Goal: Transaction & Acquisition: Purchase product/service

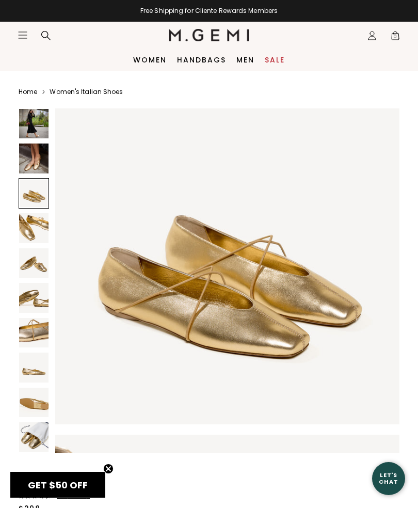
scroll to position [737, 0]
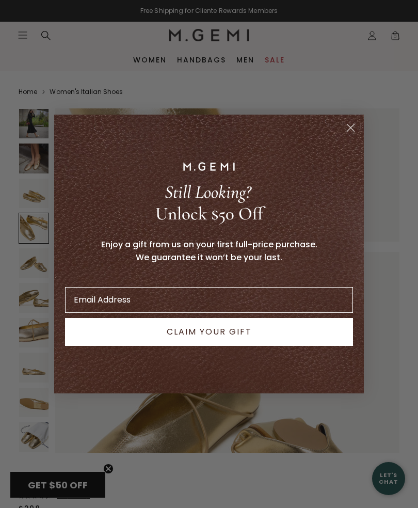
click at [325, 374] on div "Still Looking? Unlock $50 Off Enjoy a gift from us on your first full-price pur…" at bounding box center [209, 254] width 294 height 258
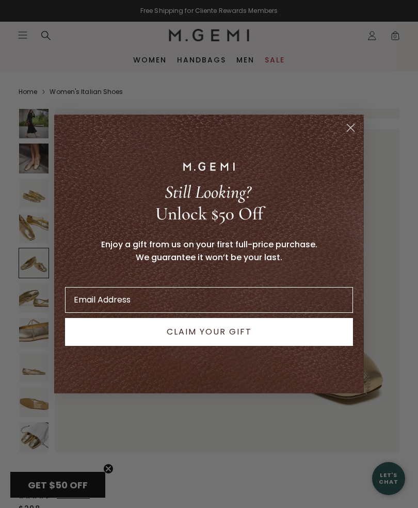
click at [351, 127] on icon "Close dialog" at bounding box center [350, 127] width 7 height 7
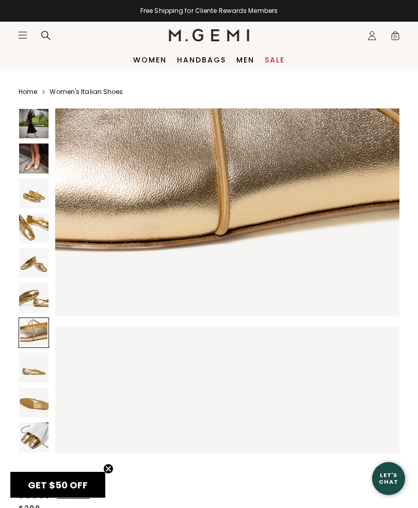
scroll to position [2261, 0]
click at [103, 465] on icon "Close teaser" at bounding box center [108, 468] width 10 height 10
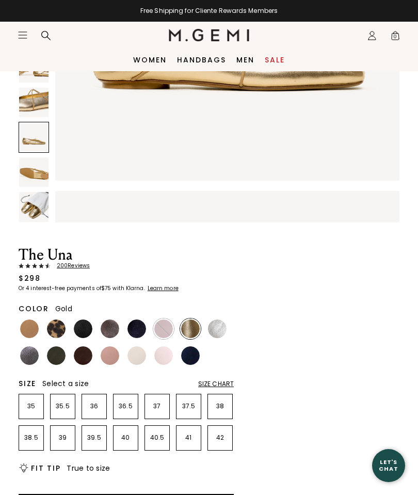
scroll to position [230, 0]
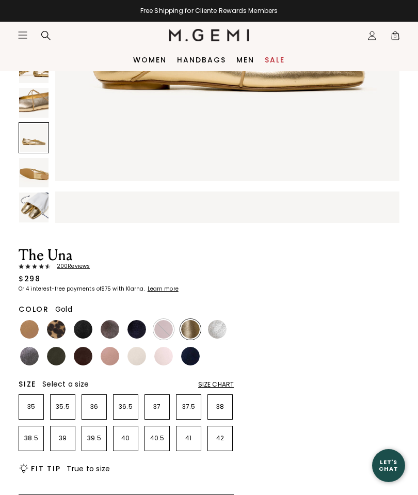
click at [28, 326] on img at bounding box center [29, 329] width 19 height 19
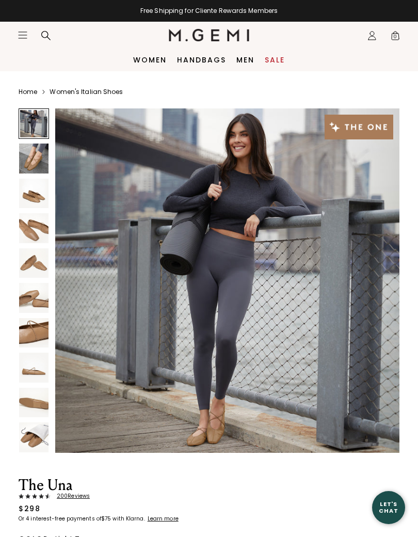
click at [36, 158] on img at bounding box center [33, 157] width 29 height 29
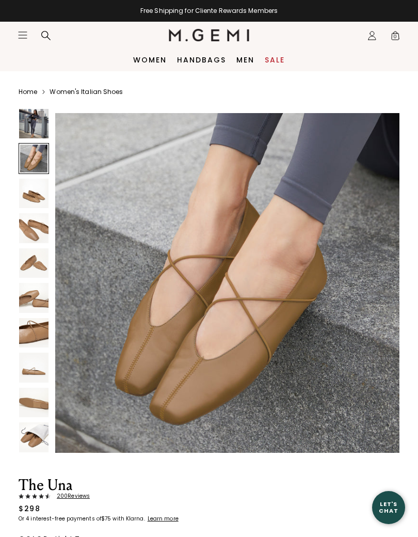
scroll to position [354, 0]
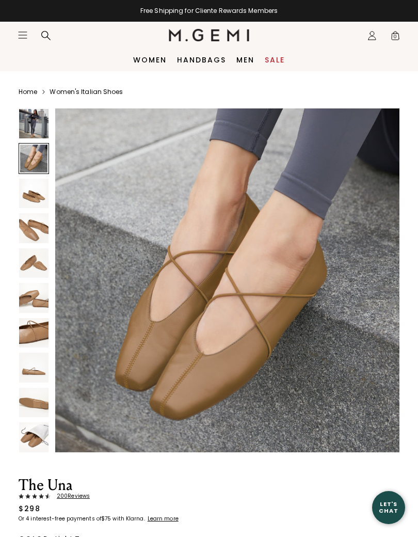
click at [34, 236] on img at bounding box center [33, 227] width 29 height 29
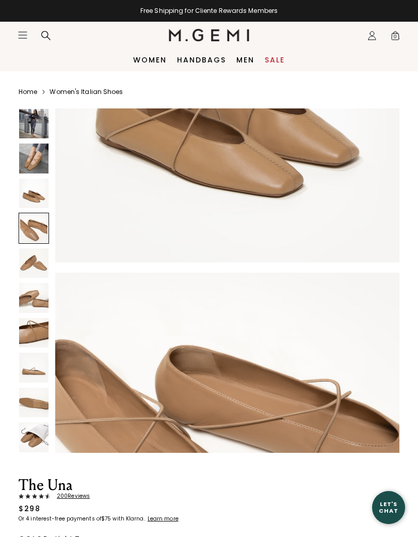
scroll to position [1063, 0]
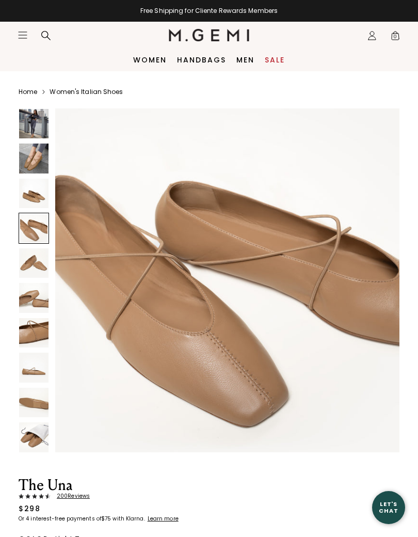
click at [29, 304] on img at bounding box center [33, 297] width 29 height 29
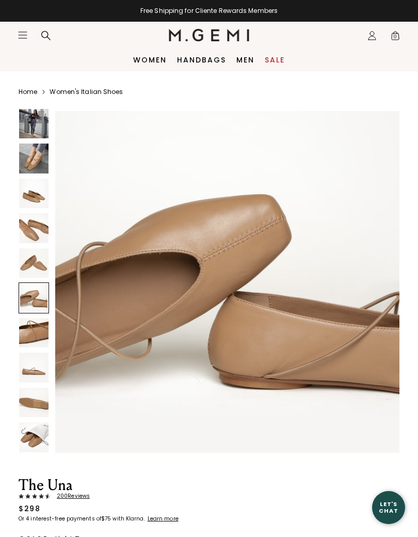
scroll to position [1771, 0]
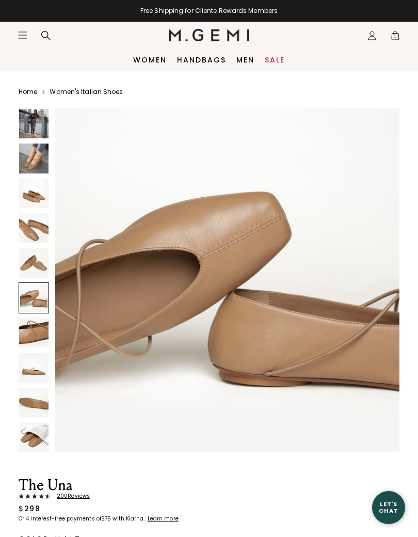
click at [31, 333] on img at bounding box center [33, 332] width 29 height 29
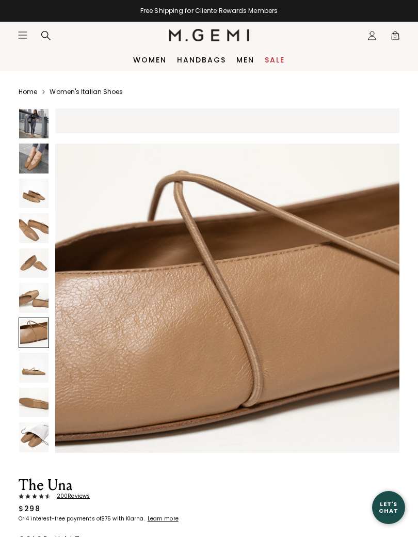
scroll to position [2125, 0]
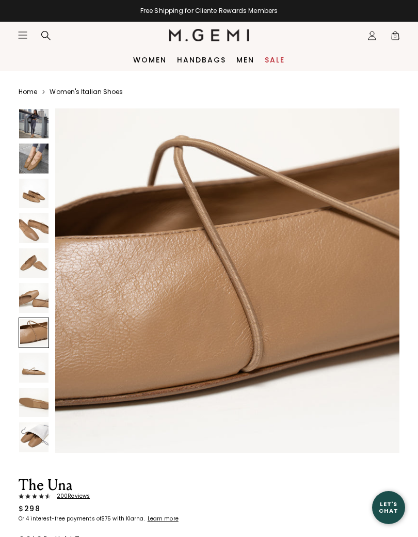
click at [32, 403] on img at bounding box center [33, 401] width 29 height 29
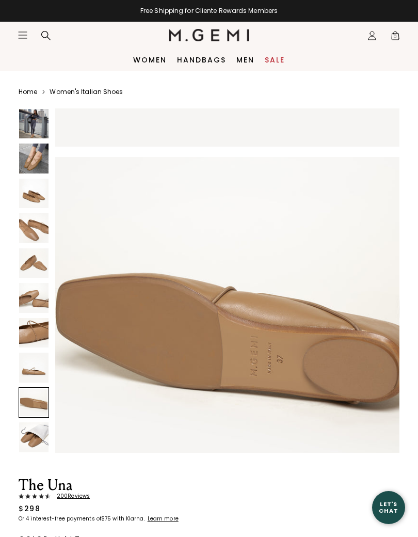
scroll to position [2833, 0]
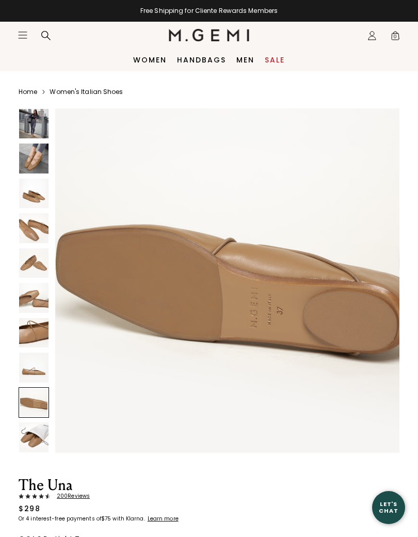
click at [34, 439] on img at bounding box center [33, 436] width 29 height 29
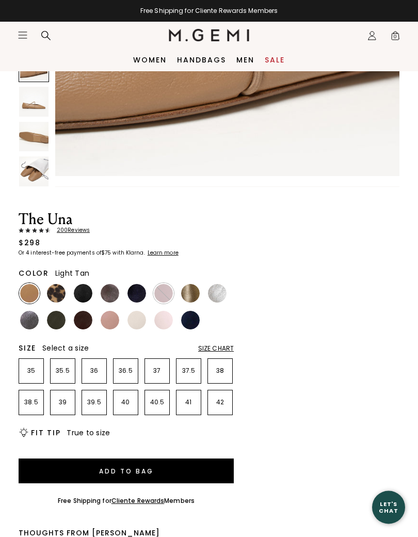
scroll to position [266, 0]
click at [56, 290] on img at bounding box center [56, 293] width 19 height 19
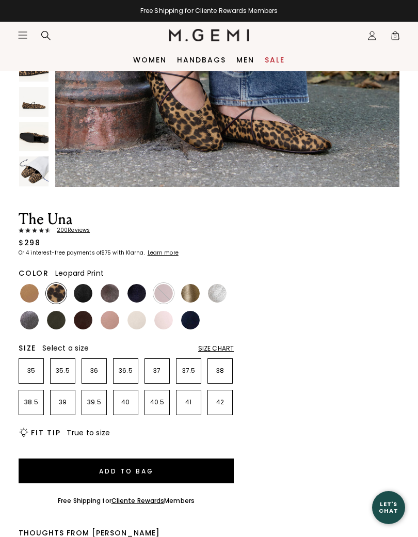
click at [109, 294] on img at bounding box center [110, 293] width 19 height 19
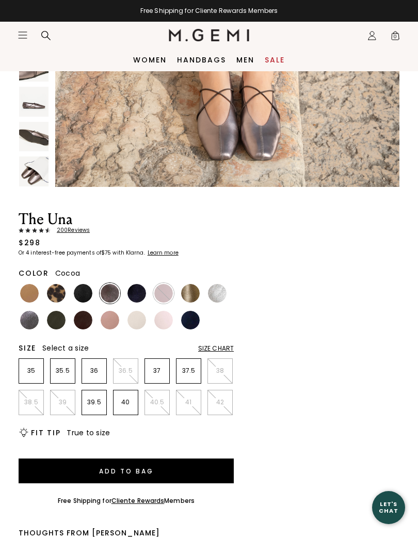
click at [190, 294] on img at bounding box center [190, 293] width 19 height 19
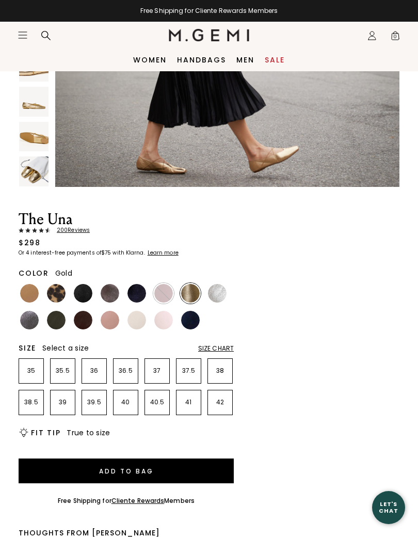
click at [112, 293] on img at bounding box center [110, 293] width 19 height 19
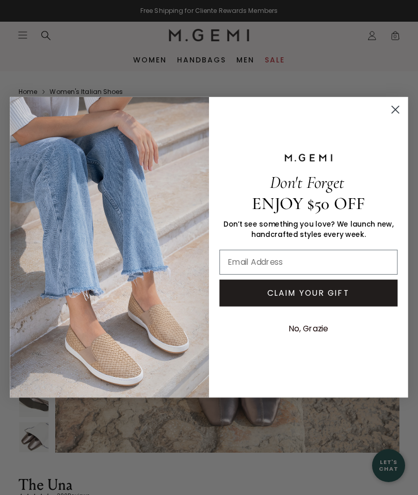
click at [393, 111] on circle "Close dialog" at bounding box center [395, 110] width 17 height 17
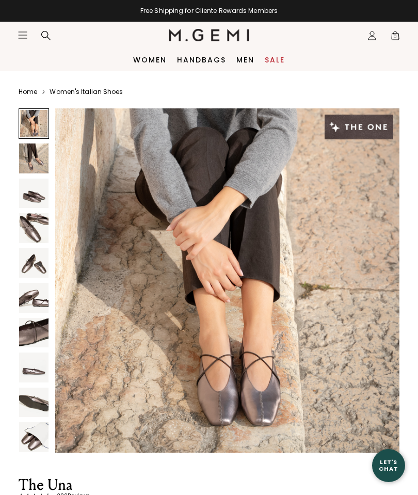
click at [37, 228] on img at bounding box center [33, 227] width 29 height 29
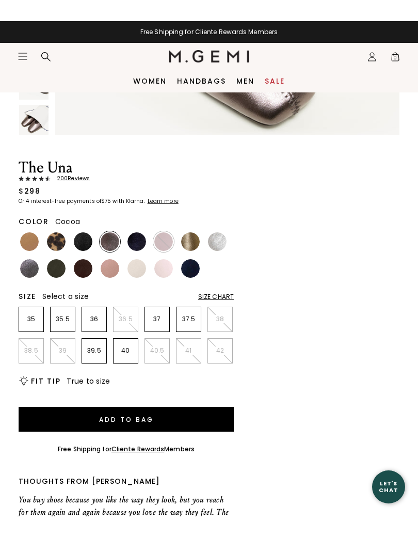
scroll to position [338, 0]
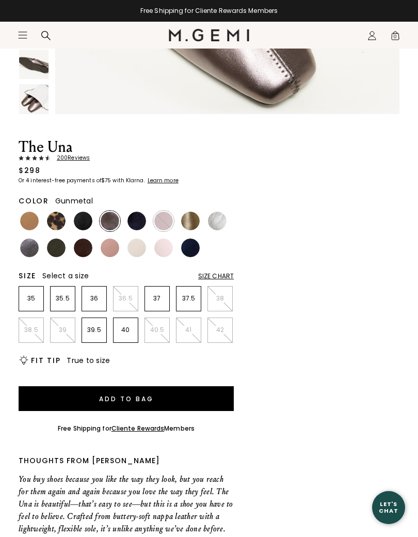
click at [29, 242] on img at bounding box center [29, 247] width 19 height 19
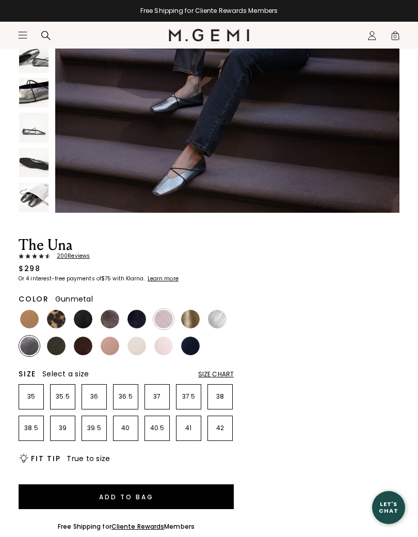
scroll to position [243, 0]
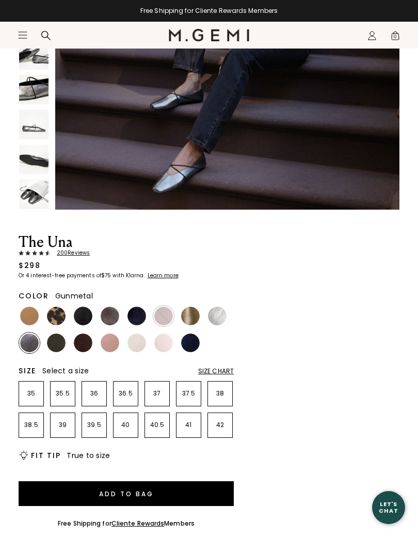
click at [54, 343] on img at bounding box center [56, 342] width 19 height 19
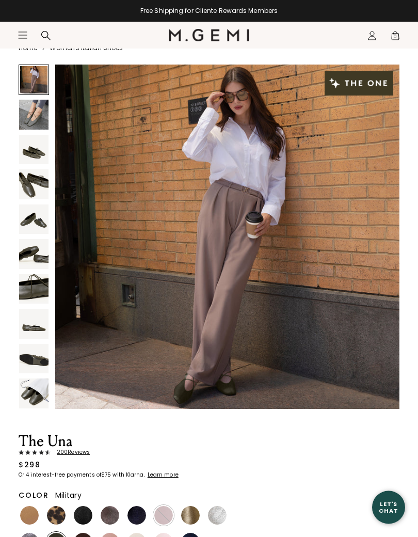
scroll to position [44, 0]
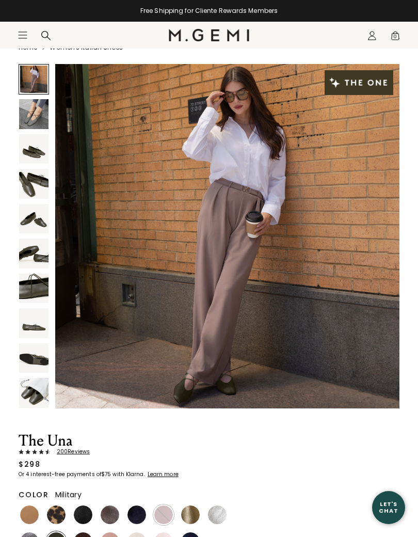
click at [30, 180] on img at bounding box center [33, 183] width 29 height 29
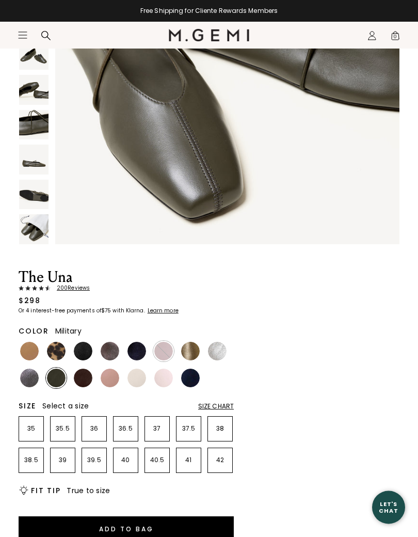
scroll to position [208, 0]
click at [81, 377] on img at bounding box center [83, 377] width 19 height 19
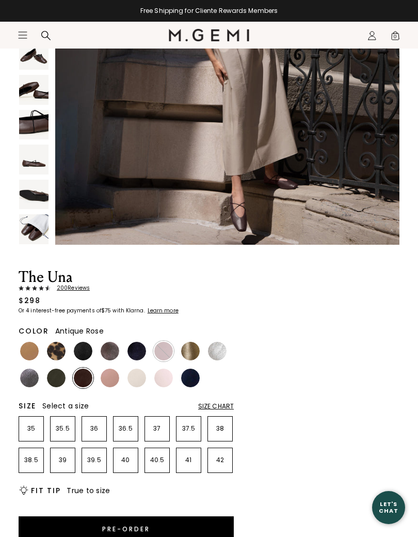
click at [110, 376] on img at bounding box center [110, 377] width 19 height 19
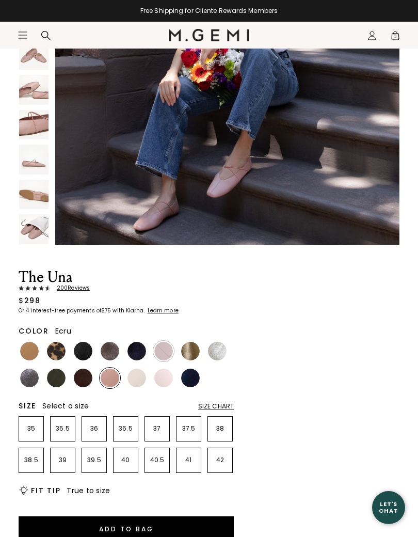
click at [136, 373] on img at bounding box center [136, 377] width 19 height 19
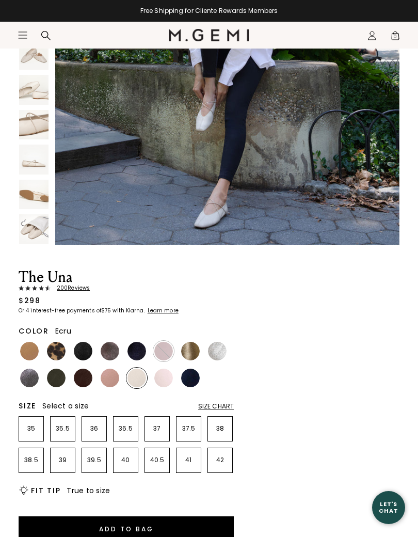
click at [163, 380] on img at bounding box center [163, 377] width 19 height 19
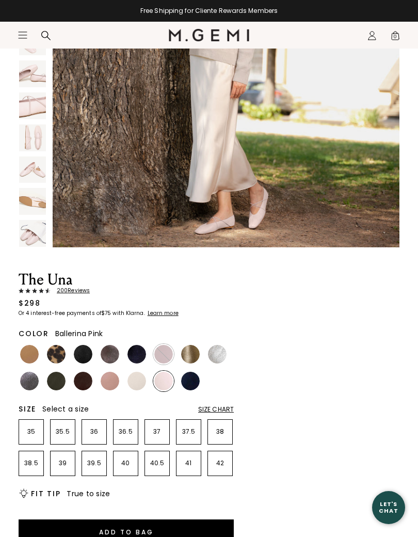
click at [189, 380] on img at bounding box center [190, 380] width 19 height 19
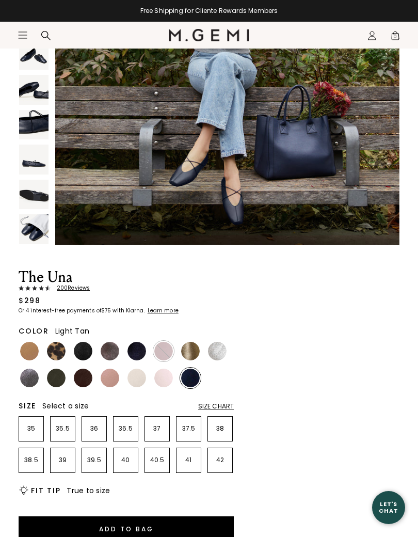
click at [30, 351] on img at bounding box center [29, 351] width 19 height 19
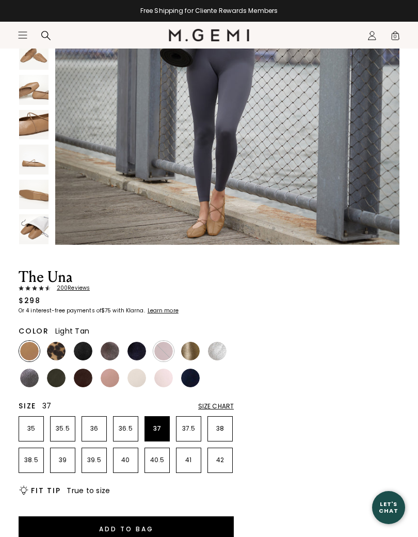
click at [156, 426] on p "37" at bounding box center [157, 428] width 24 height 8
click at [38, 163] on img at bounding box center [33, 158] width 29 height 29
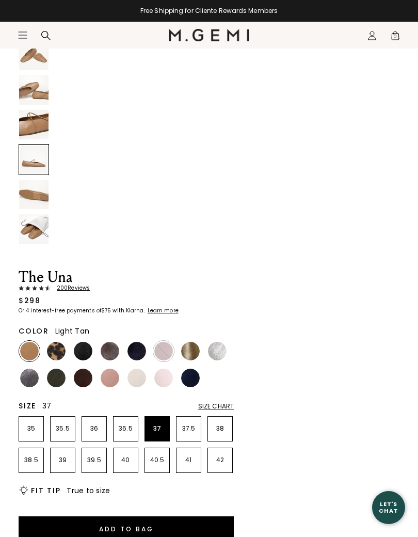
scroll to position [2479, 0]
